Goal: Information Seeking & Learning: Stay updated

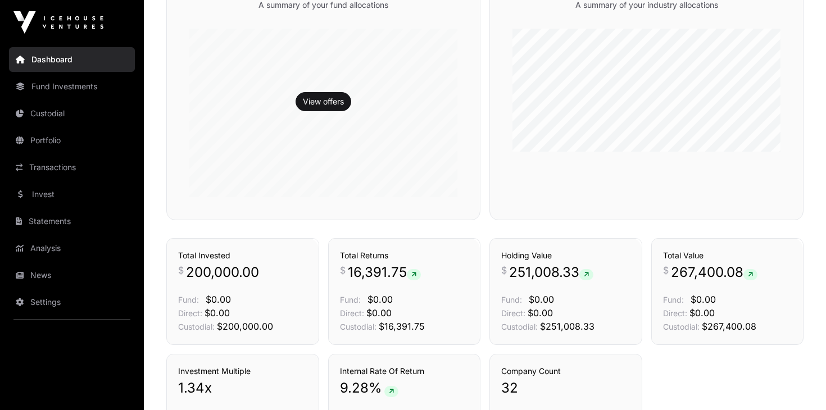
scroll to position [318, 0]
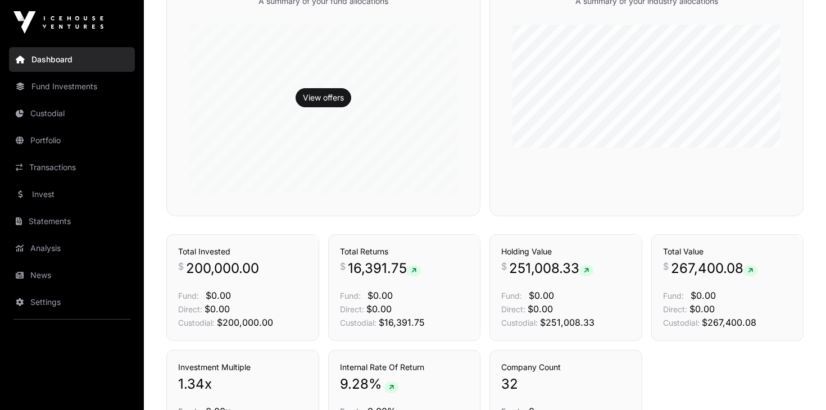
click at [26, 274] on link "News" at bounding box center [72, 275] width 126 height 25
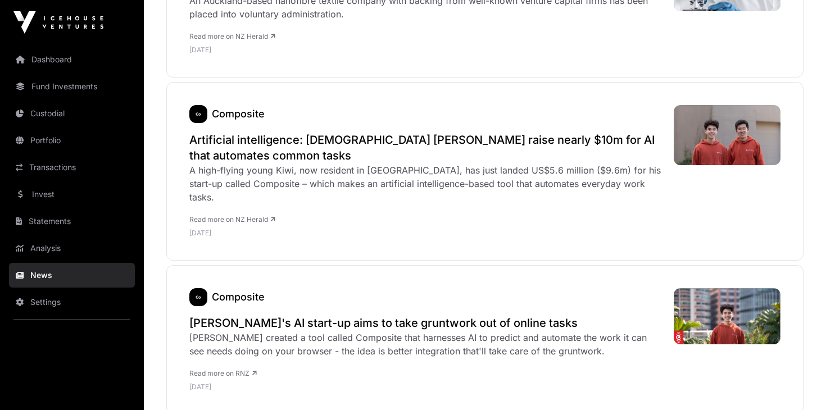
scroll to position [582, 0]
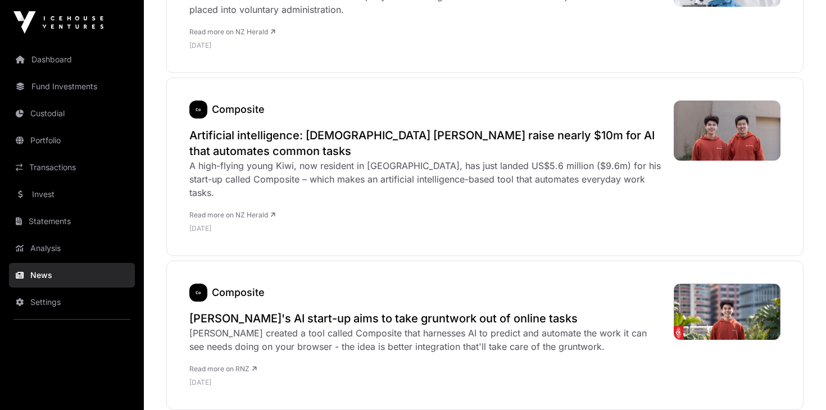
click at [47, 142] on link "Portfolio" at bounding box center [72, 140] width 126 height 25
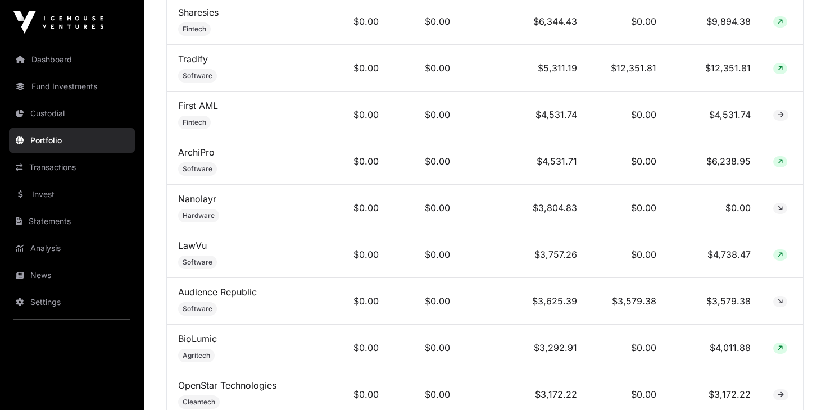
scroll to position [928, 0]
click at [200, 209] on span "Hardware" at bounding box center [198, 214] width 41 height 13
click at [198, 198] on link "Nanolayr" at bounding box center [197, 197] width 38 height 11
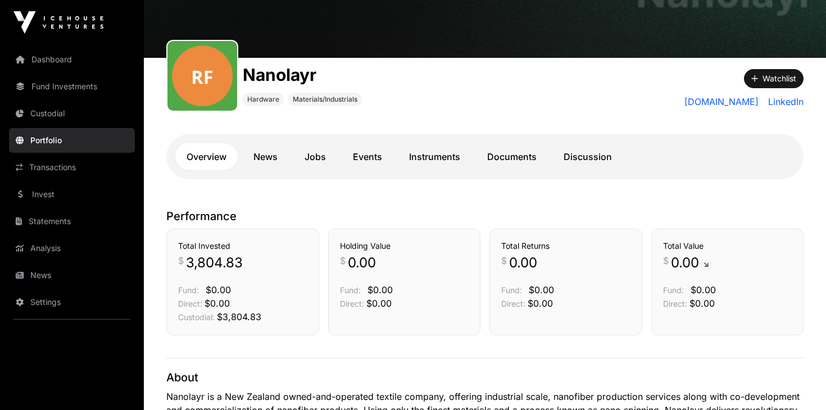
scroll to position [94, 0]
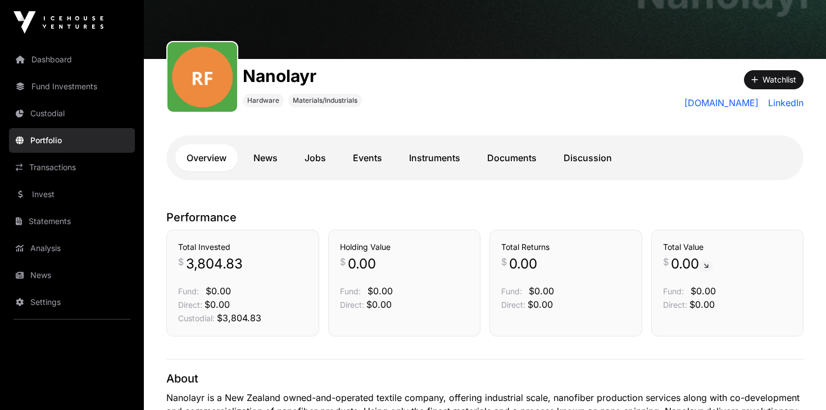
click at [263, 156] on link "News" at bounding box center [265, 157] width 47 height 27
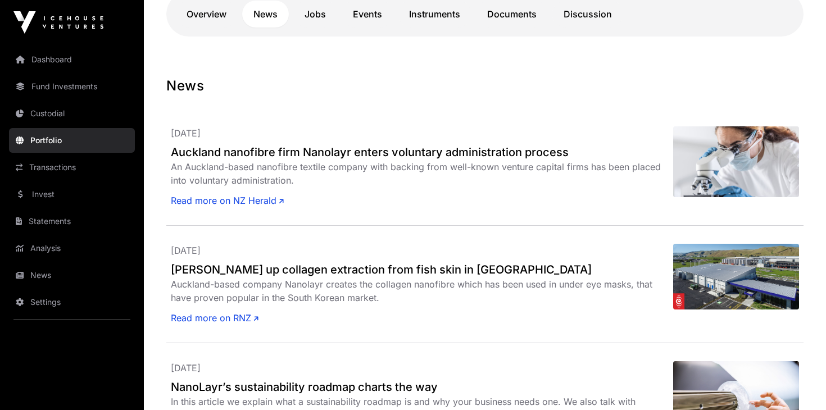
scroll to position [239, 0]
click at [230, 198] on link "Read more on NZ Herald" at bounding box center [227, 199] width 113 height 13
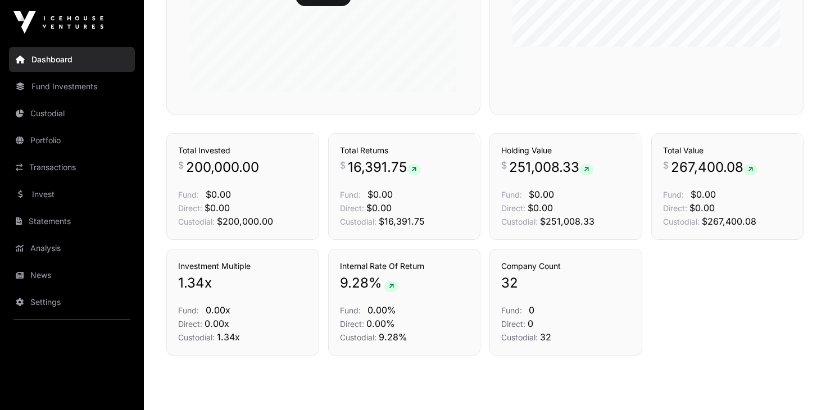
scroll to position [415, 0]
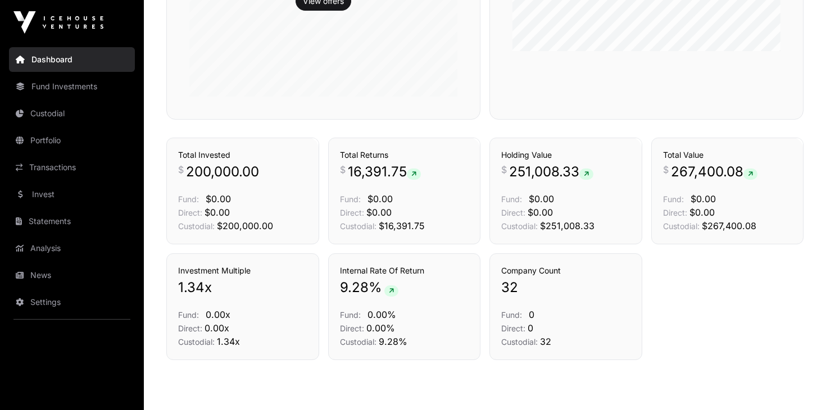
click at [36, 141] on link "Portfolio" at bounding box center [72, 140] width 126 height 25
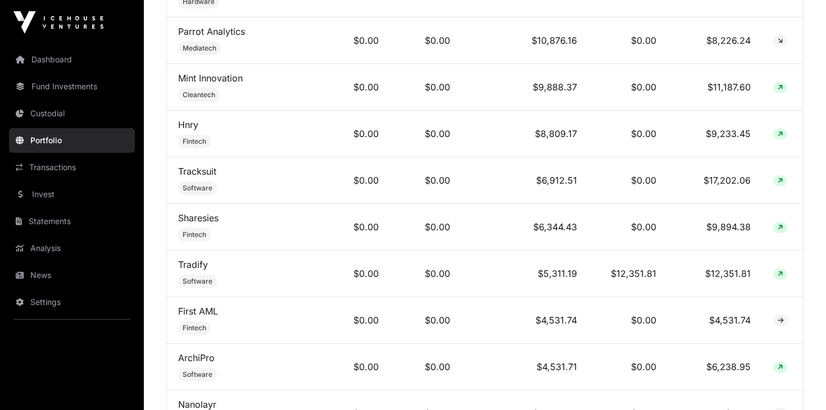
scroll to position [722, 0]
click at [202, 88] on td "Mint Innovation Cleantech" at bounding box center [245, 87] width 157 height 47
click at [199, 90] on span "Cleantech" at bounding box center [199, 94] width 42 height 13
click at [204, 91] on span "Cleantech" at bounding box center [199, 94] width 42 height 13
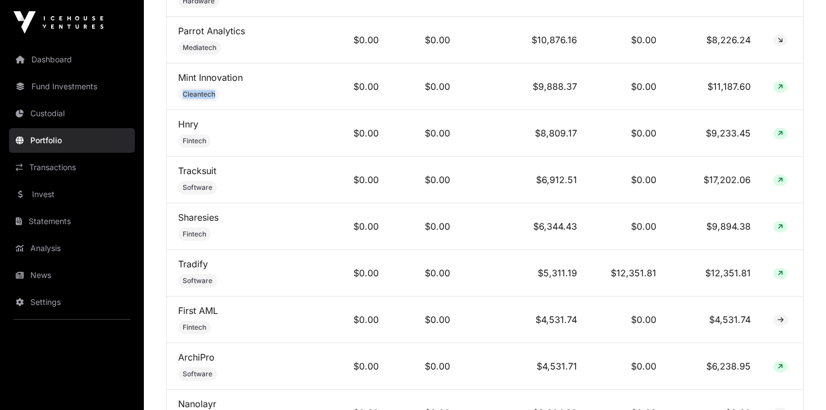
click at [205, 78] on link "Mint Innovation" at bounding box center [210, 77] width 65 height 11
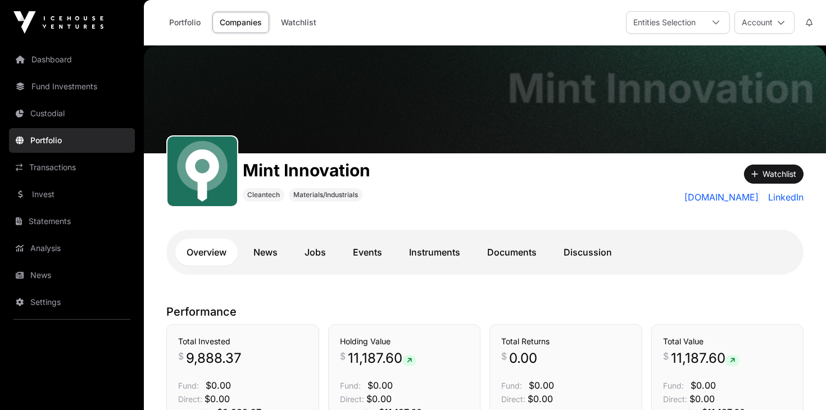
click at [263, 251] on link "News" at bounding box center [265, 252] width 47 height 27
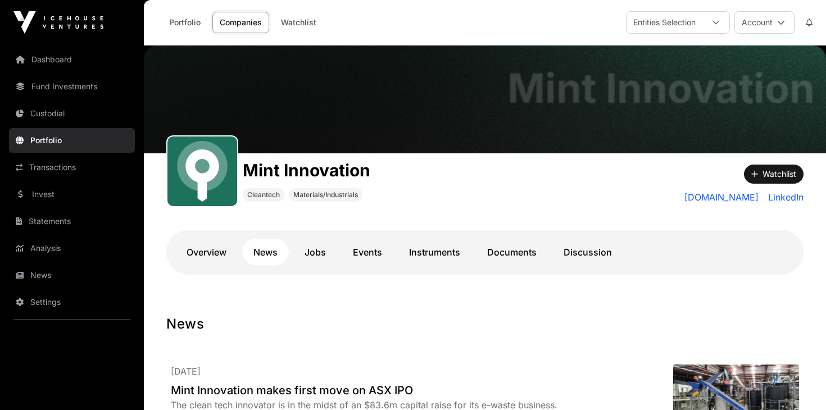
click at [266, 251] on link "News" at bounding box center [265, 252] width 47 height 27
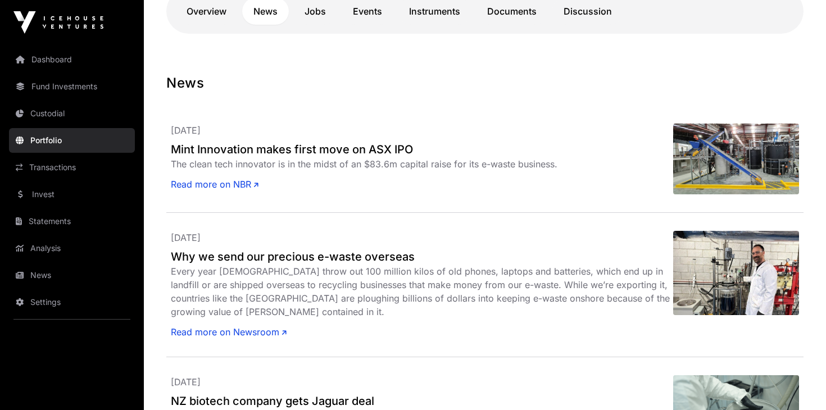
scroll to position [242, 0]
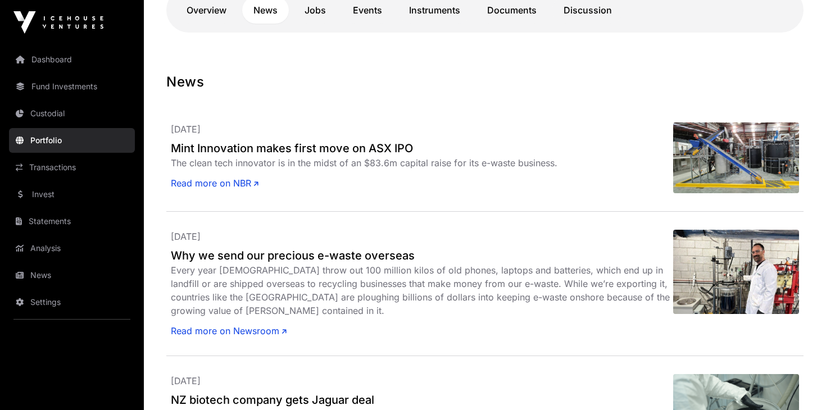
click at [210, 183] on link "Read more on NBR" at bounding box center [215, 183] width 88 height 13
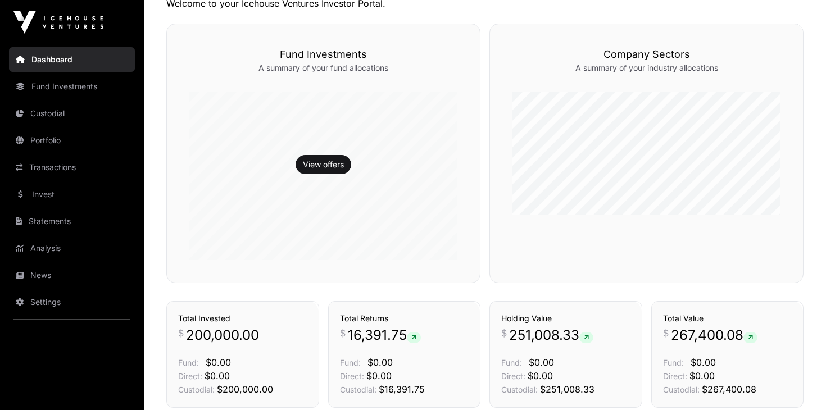
scroll to position [250, 0]
click at [47, 139] on link "Portfolio" at bounding box center [72, 140] width 126 height 25
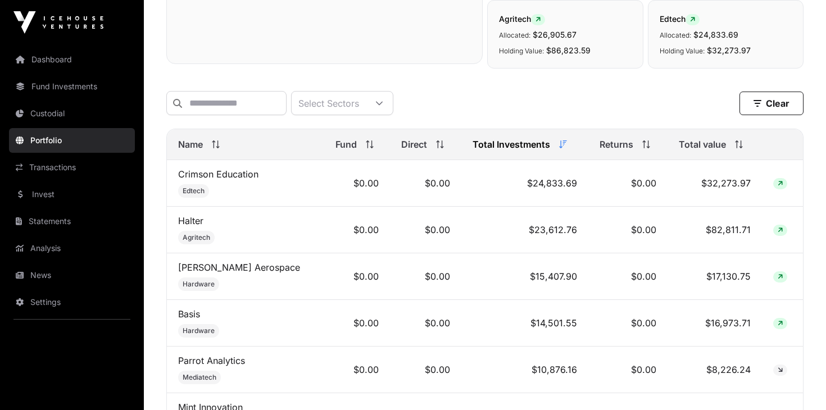
scroll to position [391, 0]
click at [41, 167] on link "Transactions" at bounding box center [72, 167] width 126 height 25
click at [31, 166] on link "Transactions" at bounding box center [72, 167] width 126 height 25
click at [26, 168] on link "Transactions" at bounding box center [72, 167] width 126 height 25
click at [21, 167] on icon at bounding box center [19, 168] width 7 height 8
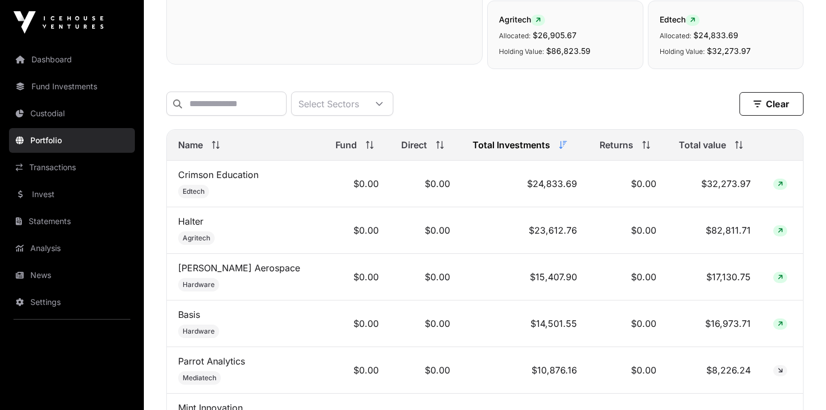
click at [21, 167] on icon at bounding box center [19, 168] width 7 height 8
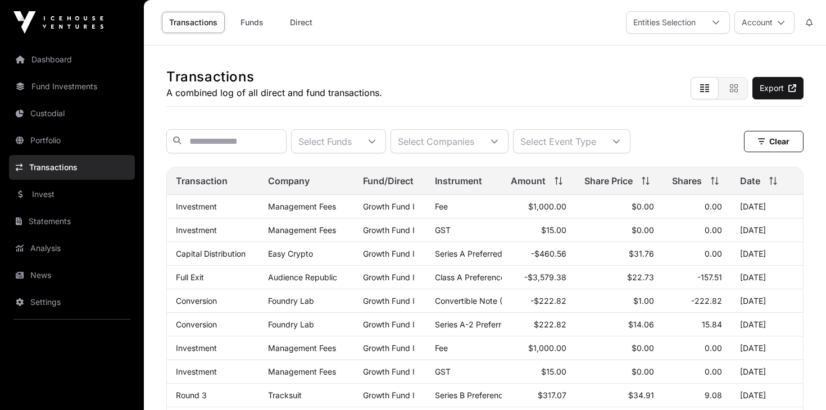
click at [206, 245] on td "Capital Distribution" at bounding box center [213, 254] width 92 height 24
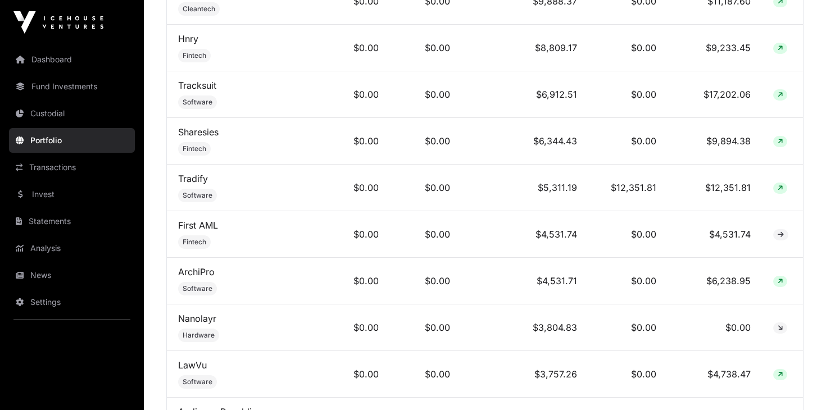
scroll to position [810, 0]
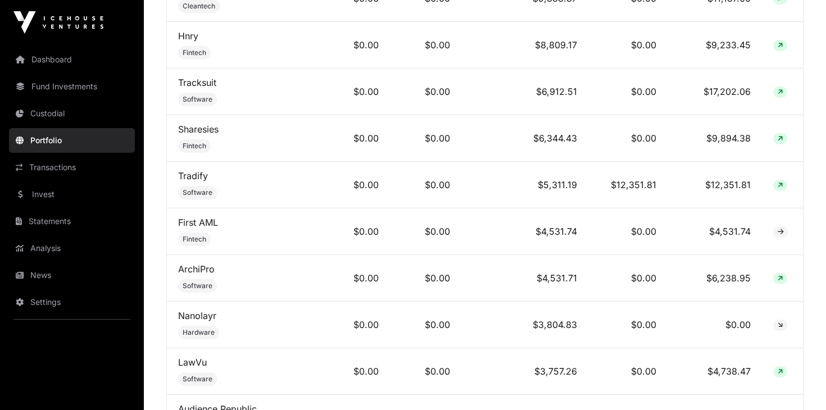
click at [25, 166] on link "Transactions" at bounding box center [72, 167] width 126 height 25
click at [24, 167] on link "Transactions" at bounding box center [72, 167] width 126 height 25
click at [56, 169] on link "Transactions" at bounding box center [72, 167] width 126 height 25
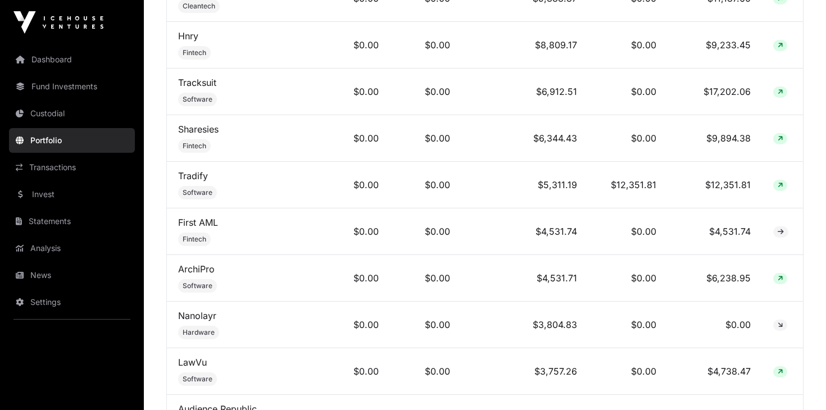
click at [21, 166] on icon at bounding box center [19, 168] width 7 height 8
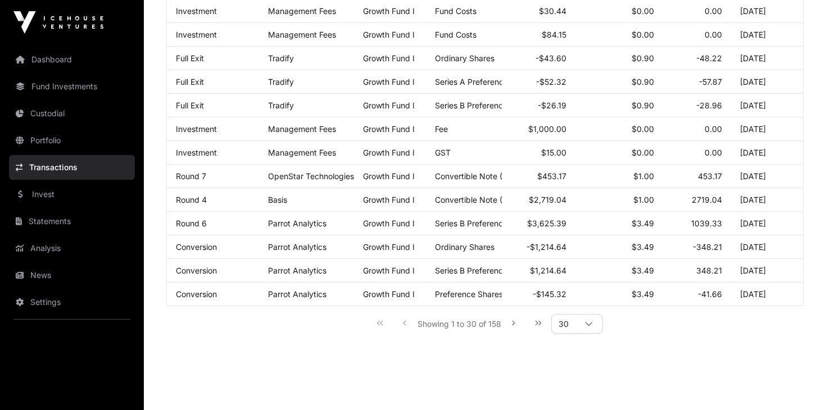
scroll to position [623, 0]
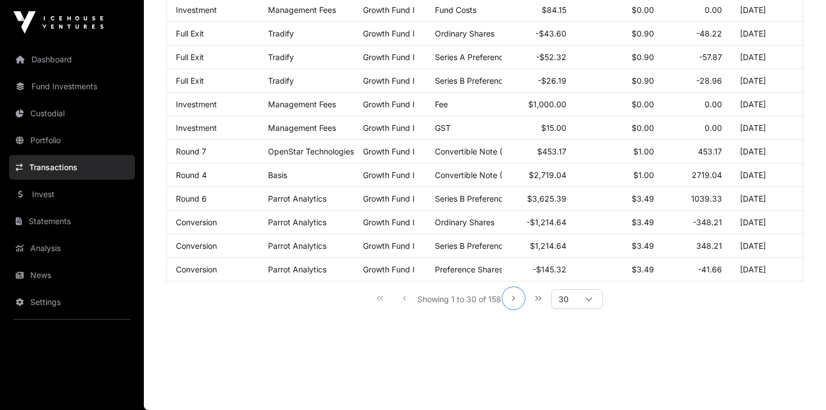
click at [514, 300] on icon "Next Page" at bounding box center [514, 299] width 8 height 8
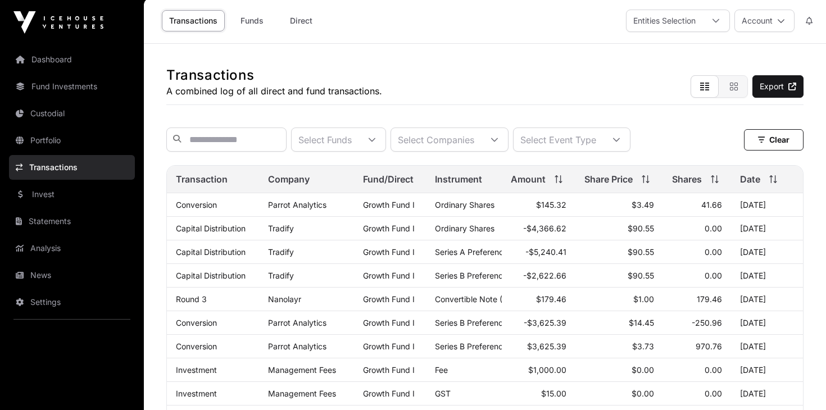
scroll to position [0, 0]
